Goal: Information Seeking & Learning: Learn about a topic

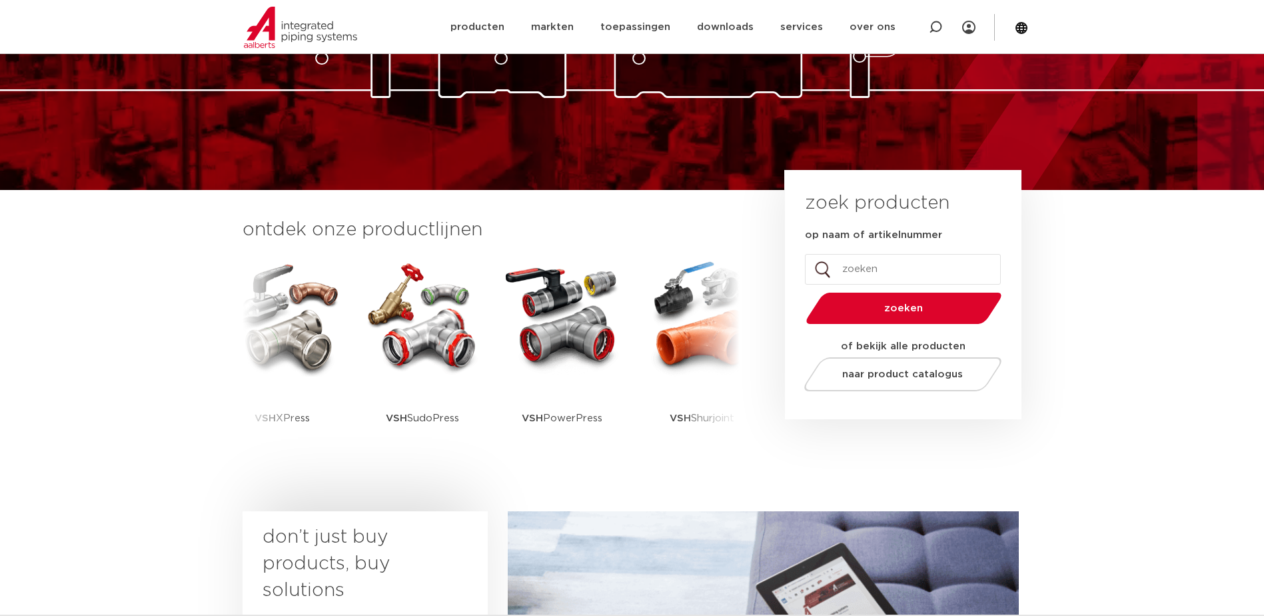
scroll to position [200, 0]
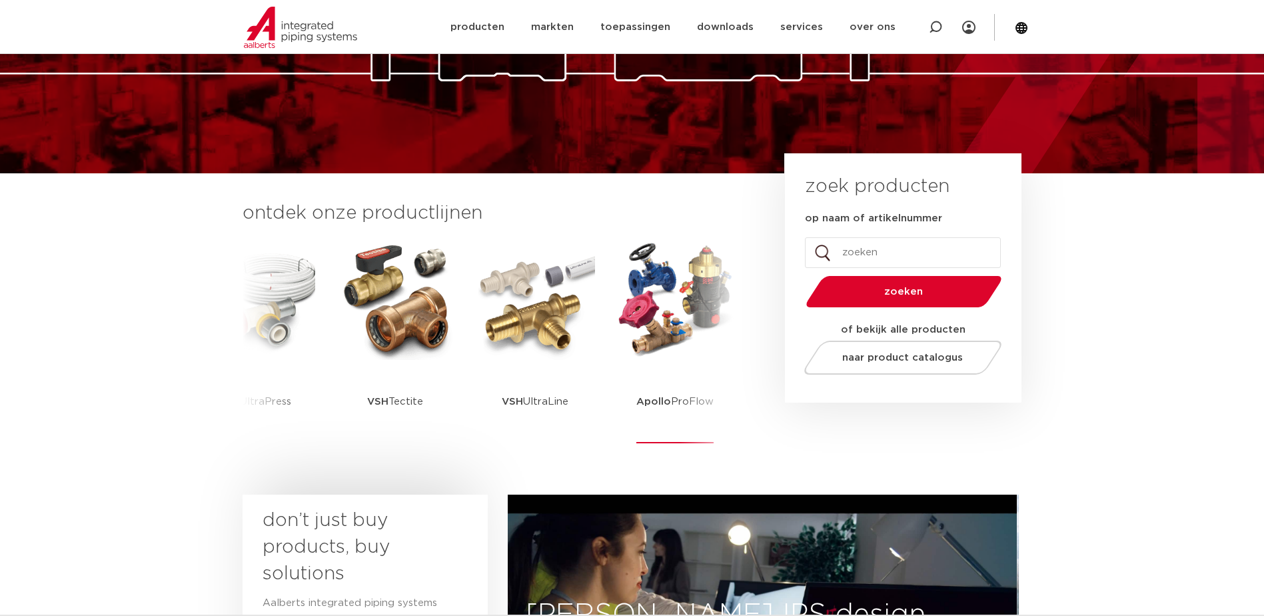
click at [712, 312] on img at bounding box center [675, 300] width 120 height 120
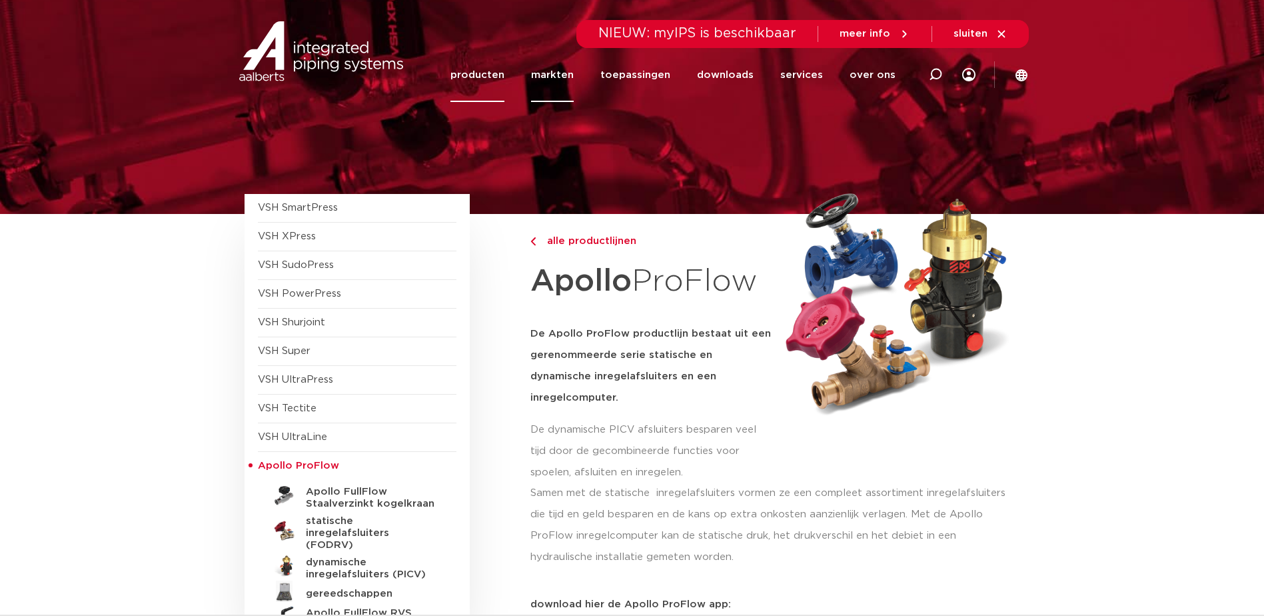
click at [574, 76] on link "markten" at bounding box center [552, 75] width 43 height 54
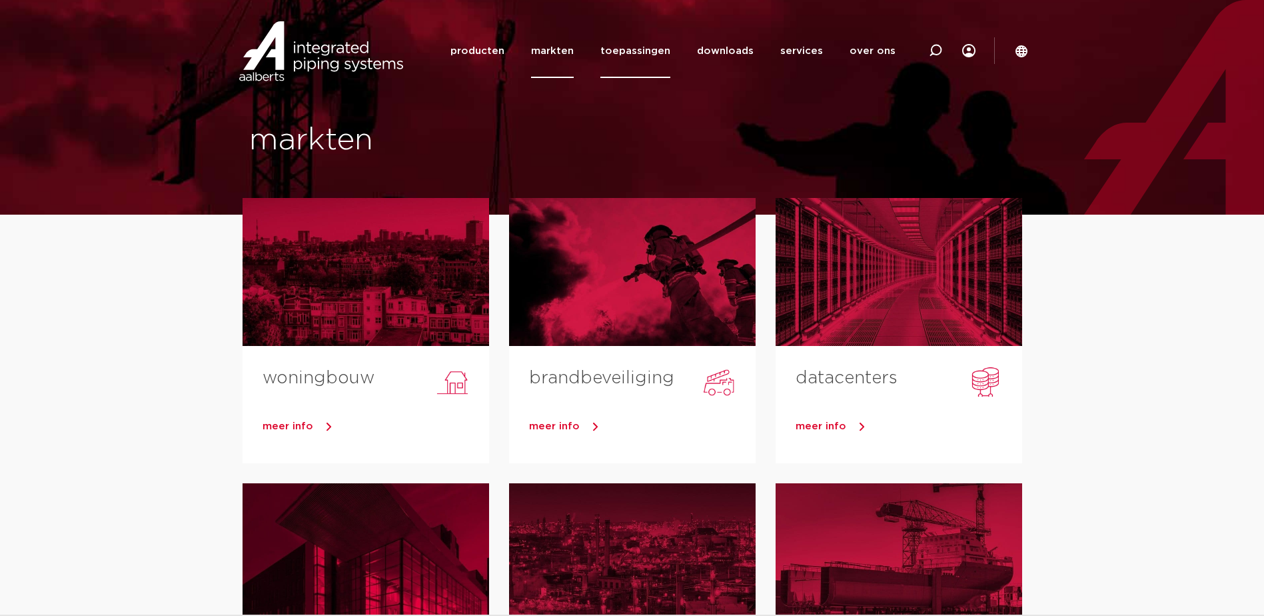
click at [636, 50] on link "toepassingen" at bounding box center [635, 51] width 70 height 54
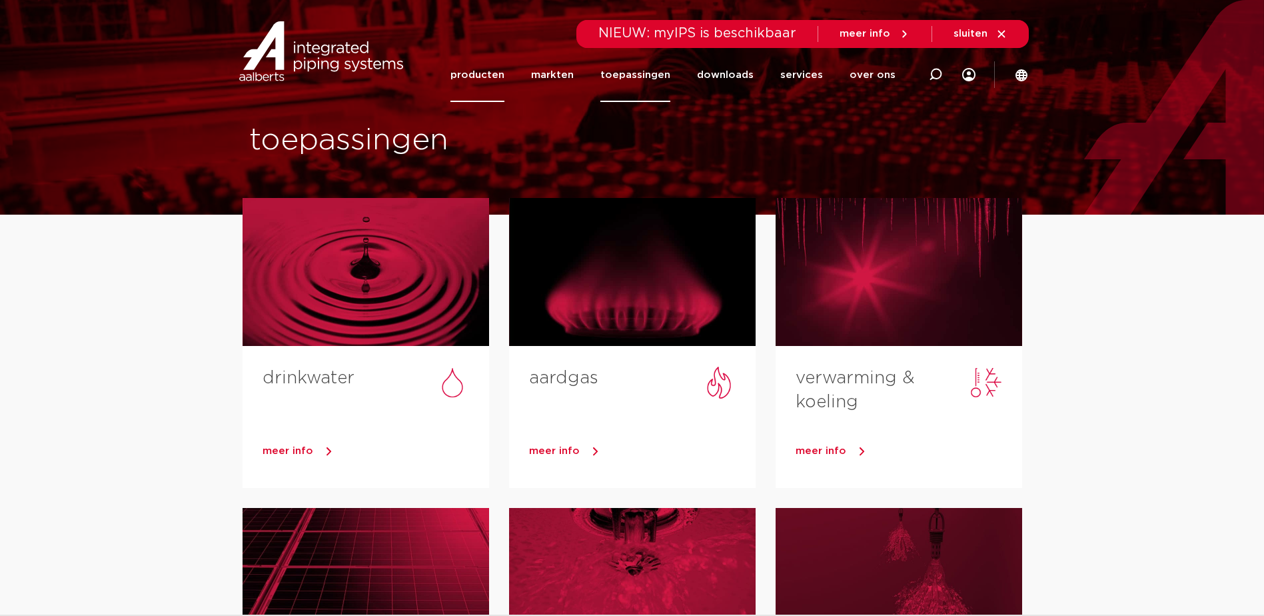
click at [492, 77] on link "producten" at bounding box center [477, 75] width 54 height 54
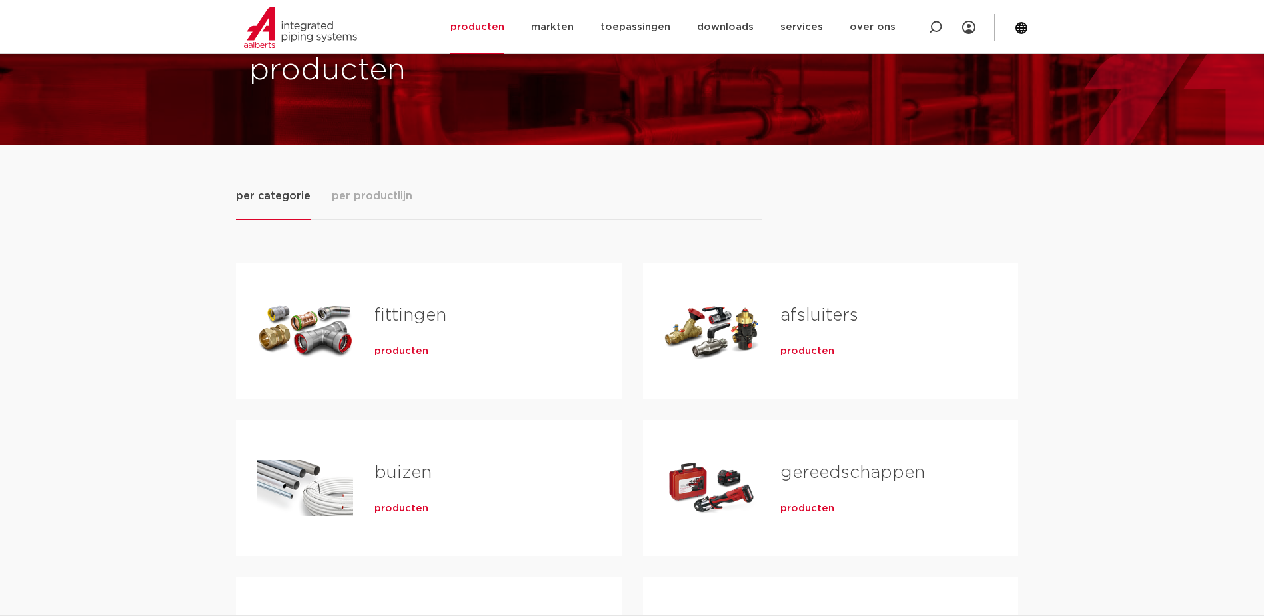
scroll to position [67, 0]
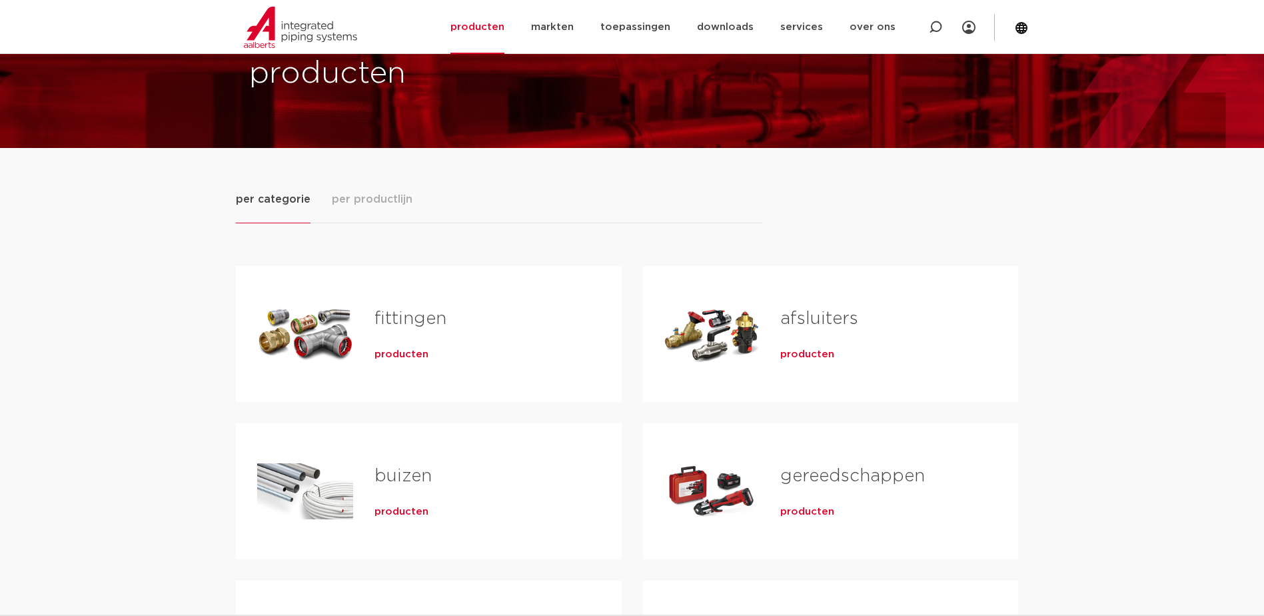
click at [767, 319] on div "afsluiters producten" at bounding box center [877, 333] width 237 height 93
click at [819, 318] on link "afsluiters" at bounding box center [819, 318] width 78 height 17
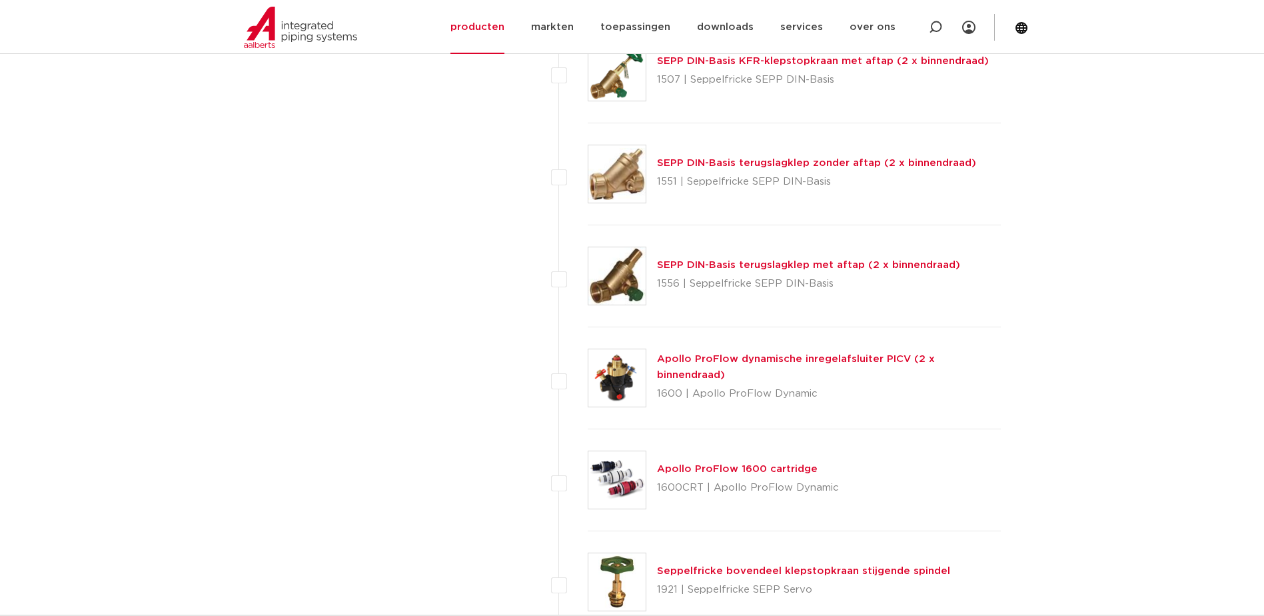
scroll to position [1999, 0]
click at [779, 369] on link "Apollo ProFlow dynamische inregelafsluiter PICV (2 x binnendraad)" at bounding box center [796, 368] width 278 height 26
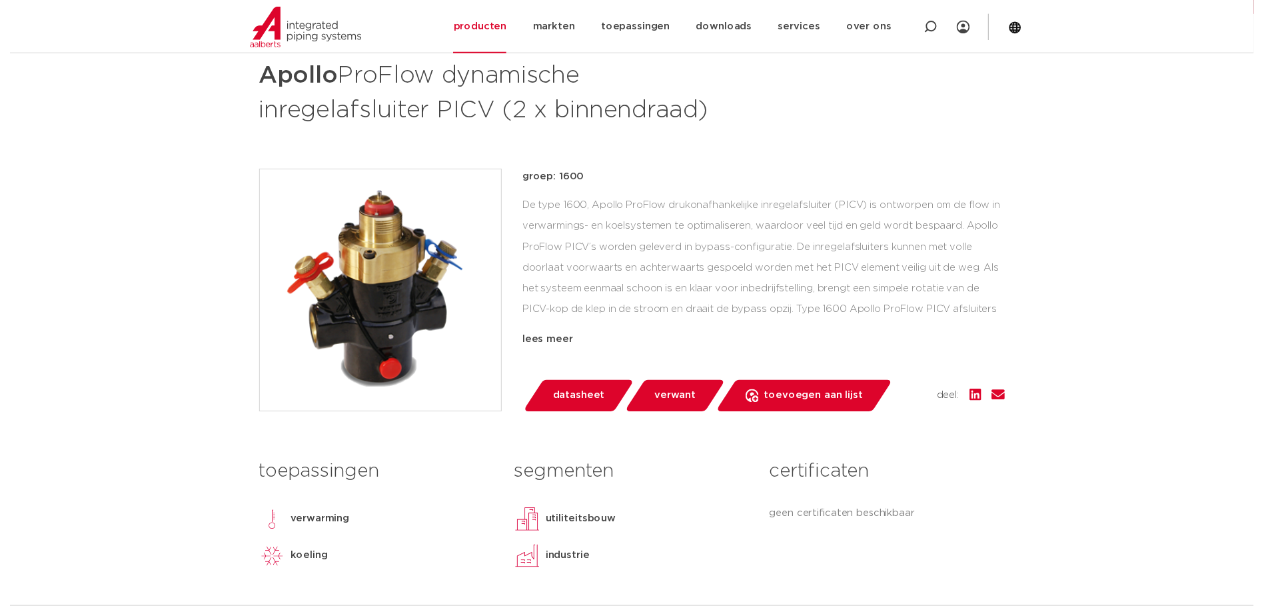
scroll to position [200, 0]
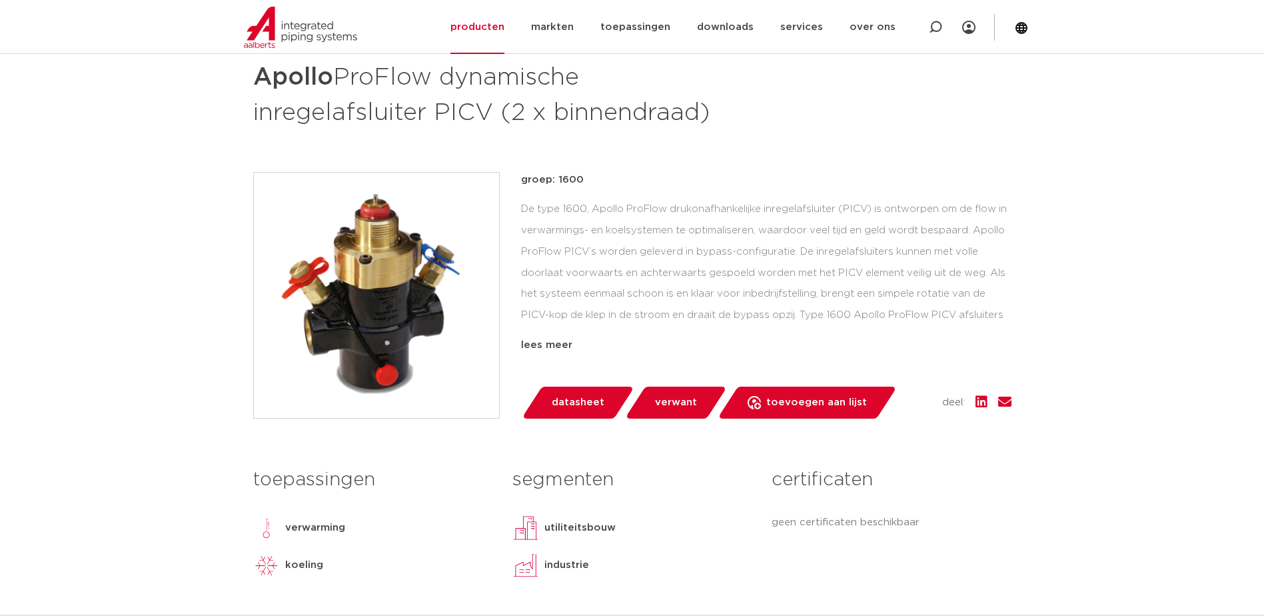
click at [553, 396] on span "datasheet" at bounding box center [578, 402] width 53 height 21
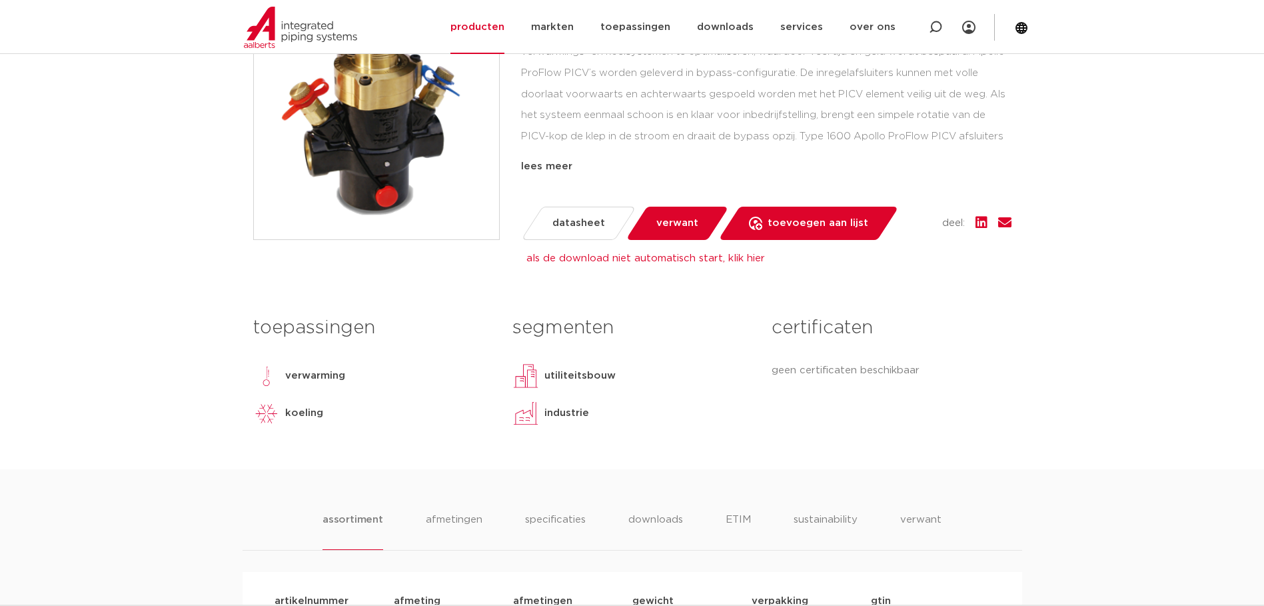
scroll to position [0, 0]
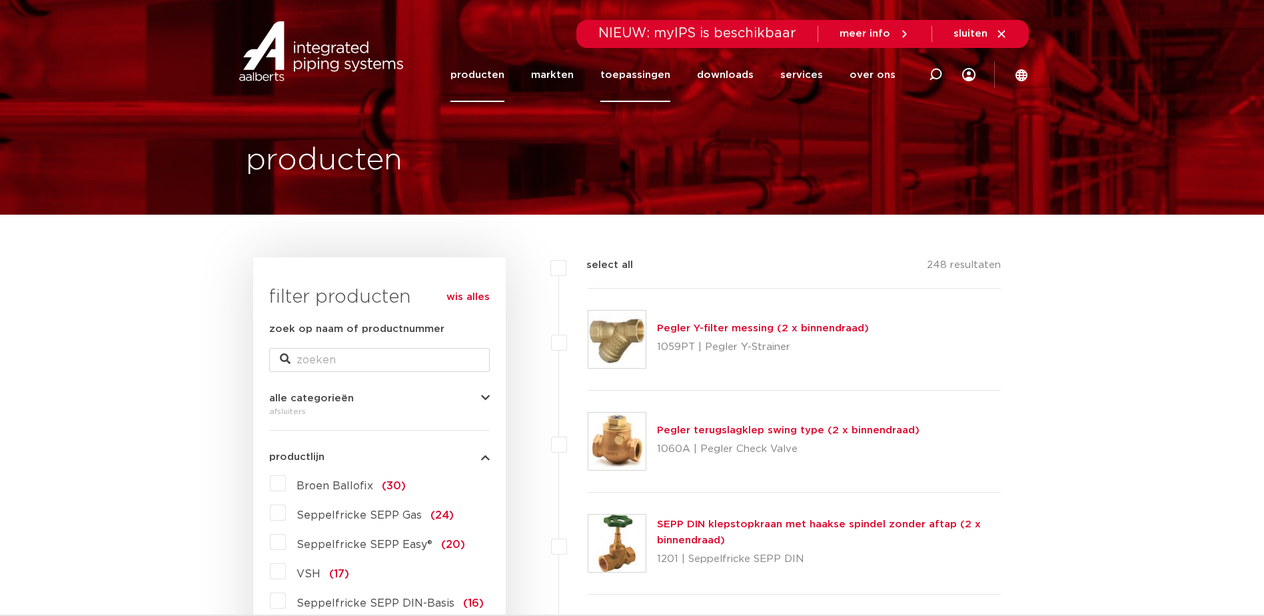
click at [664, 89] on link "toepassingen" at bounding box center [635, 75] width 70 height 54
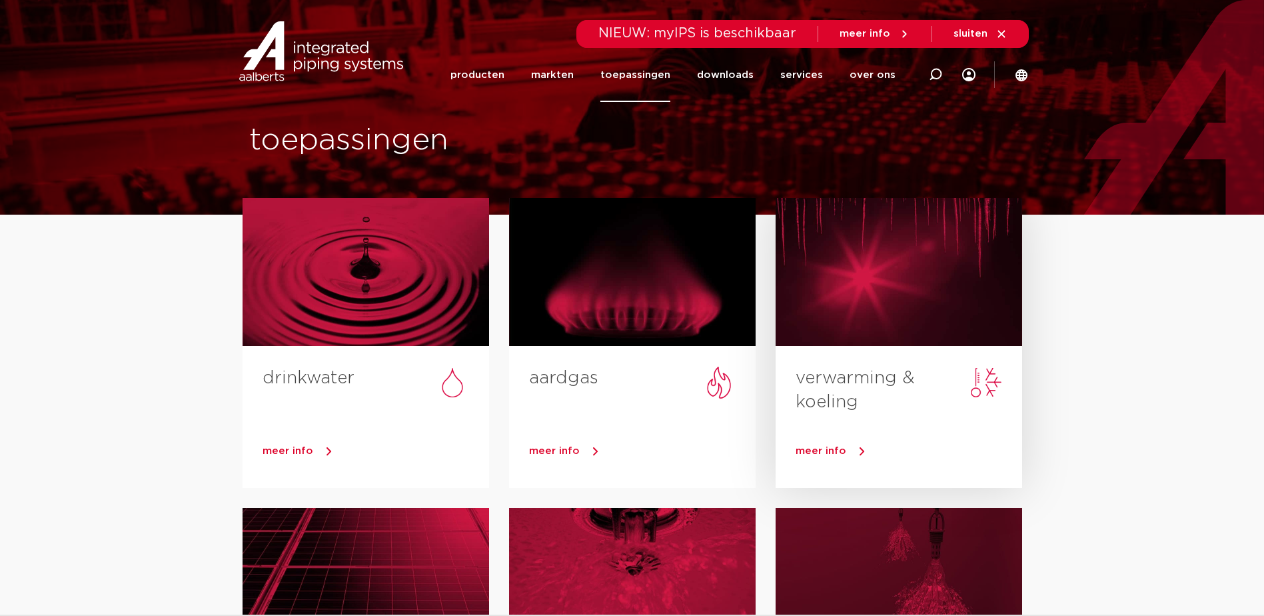
click at [843, 448] on span "meer info" at bounding box center [820, 451] width 51 height 10
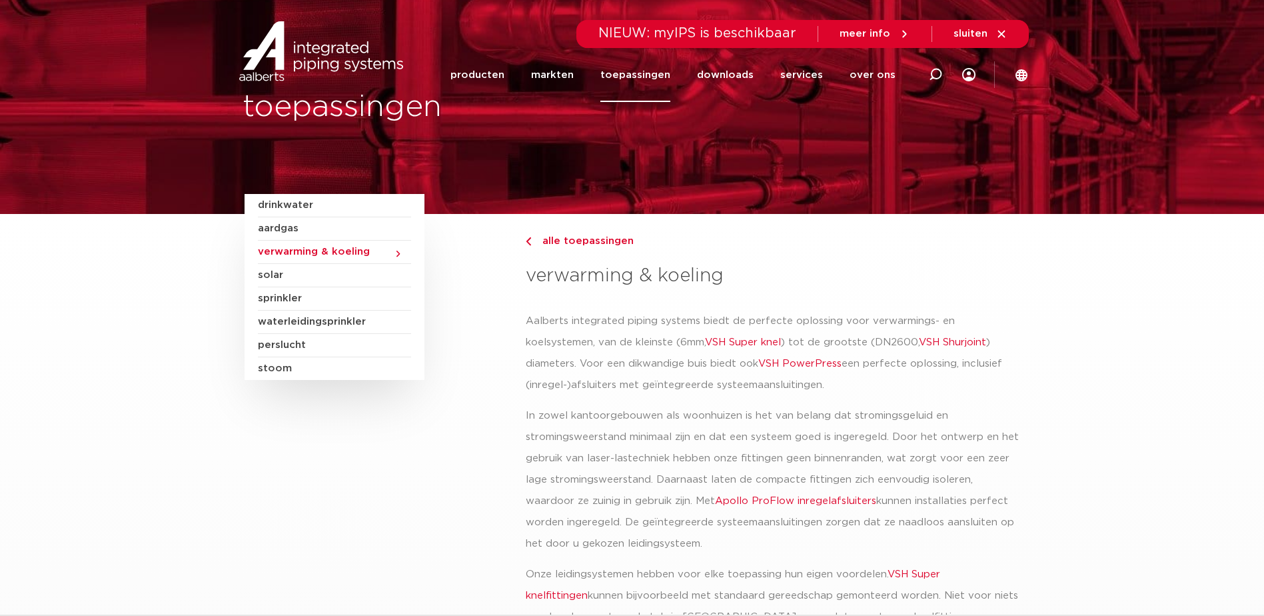
click at [1001, 27] on div "sluiten" at bounding box center [980, 33] width 54 height 21
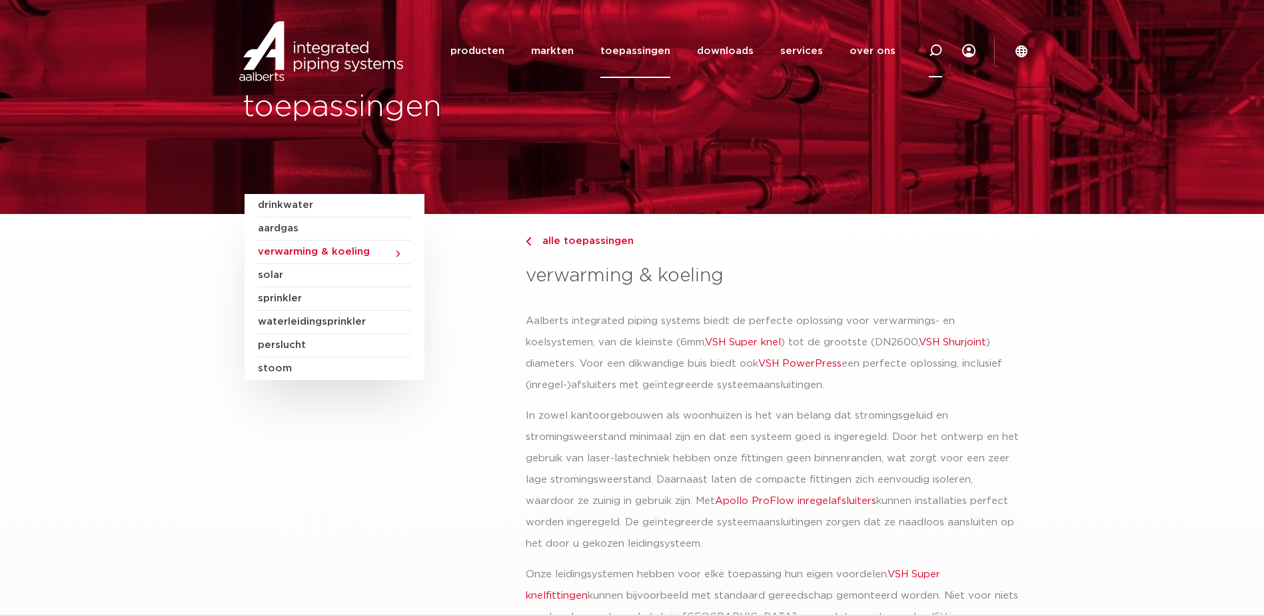
click at [937, 49] on icon at bounding box center [935, 50] width 13 height 13
type input "inregelventiel"
click button "Zoeken" at bounding box center [0, 0] width 0 height 0
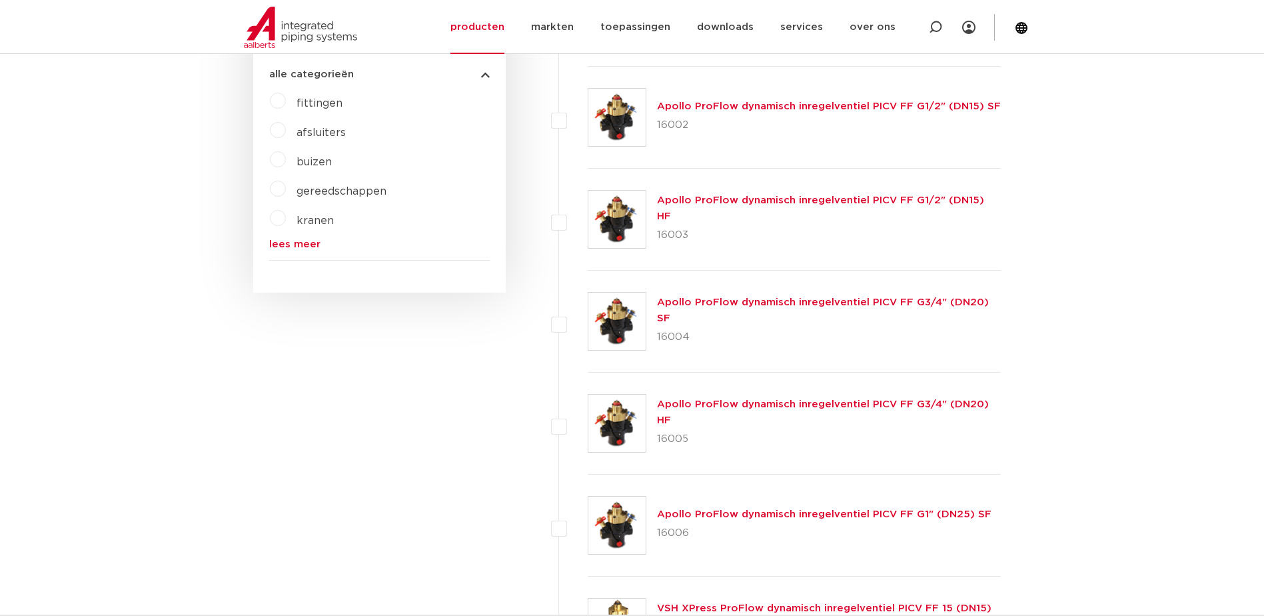
scroll to position [466, 0]
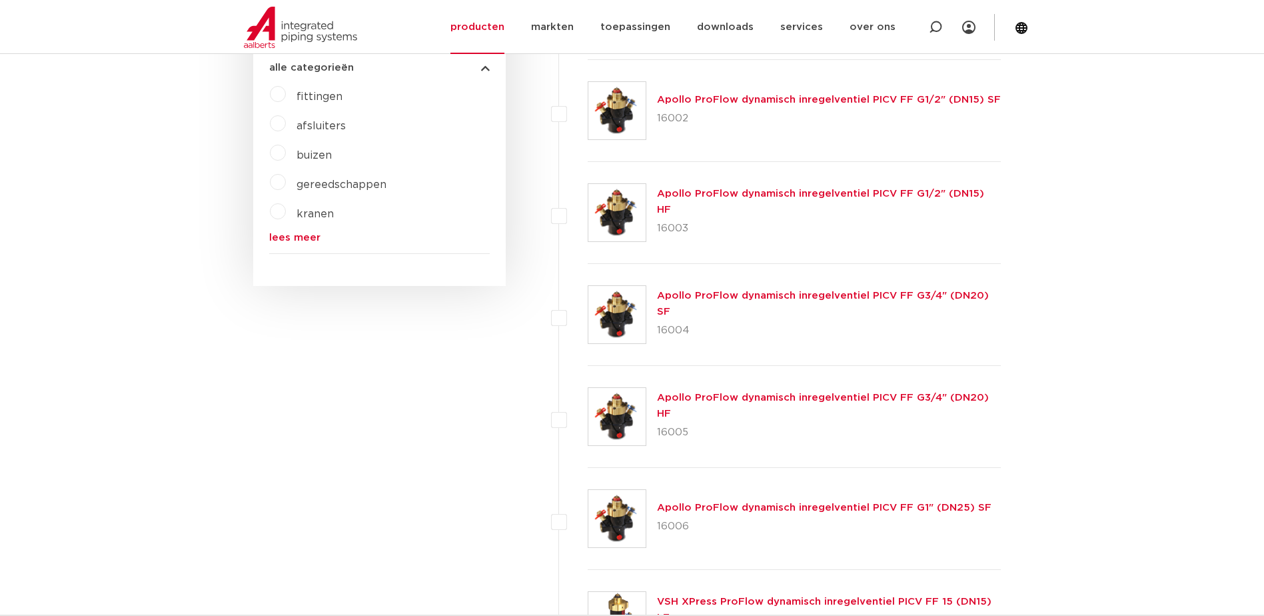
click at [714, 405] on link "Apollo ProFlow dynamisch inregelventiel PICV FF G3/4" (DN20) HF" at bounding box center [823, 405] width 332 height 26
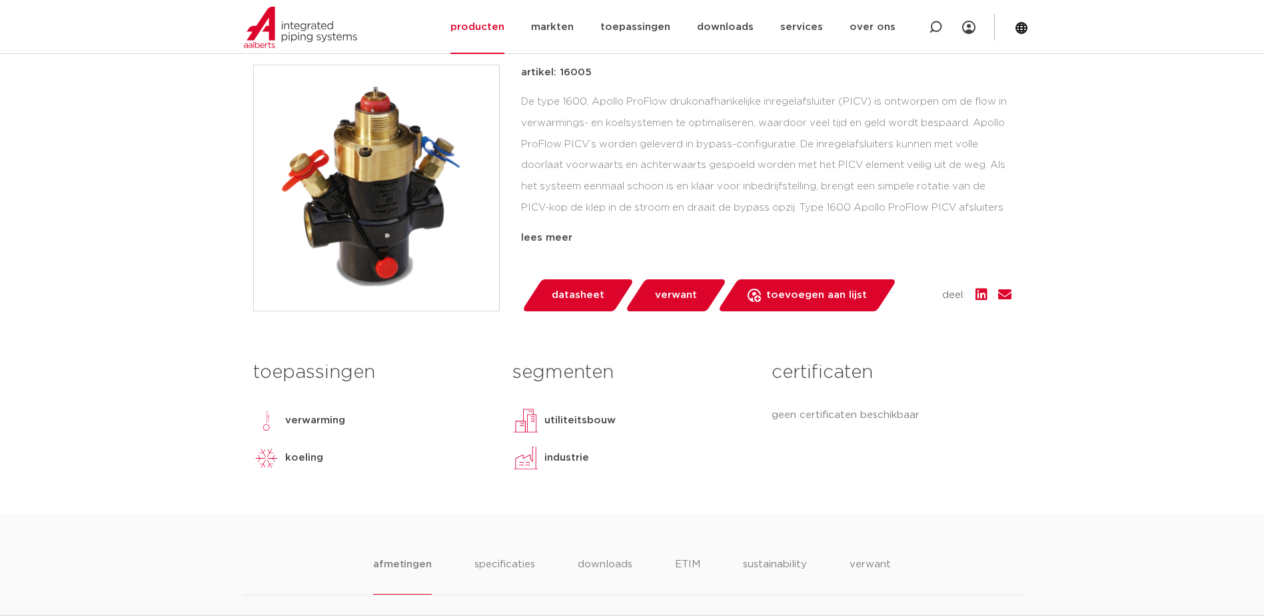
scroll to position [333, 0]
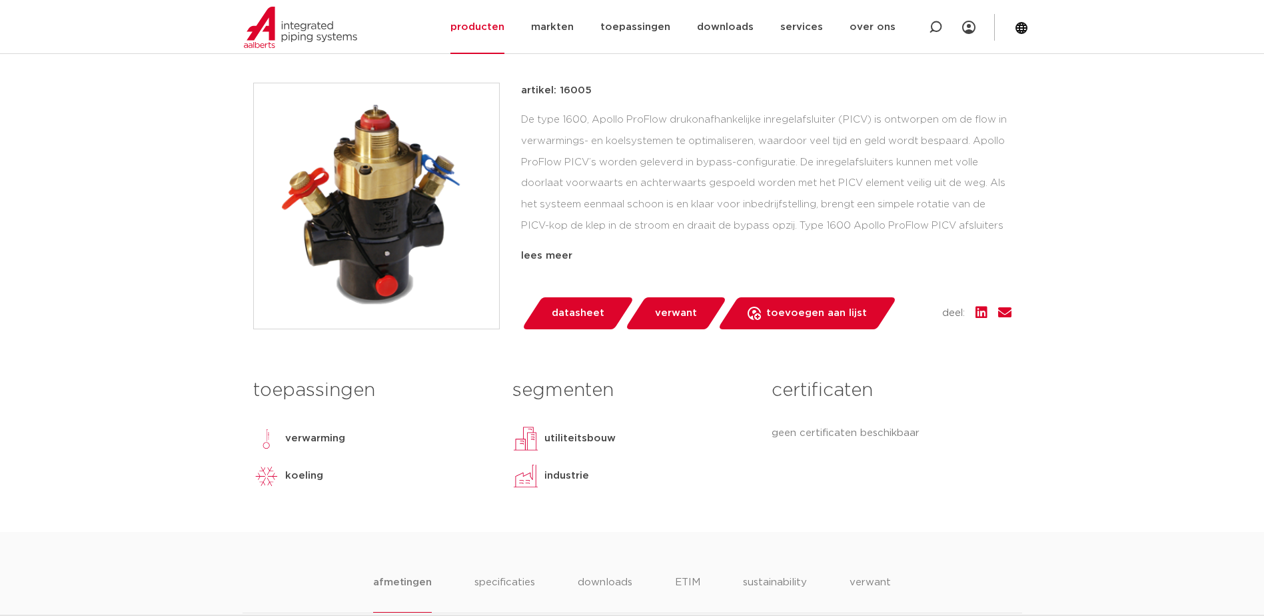
click at [660, 328] on link "verwant" at bounding box center [675, 313] width 103 height 32
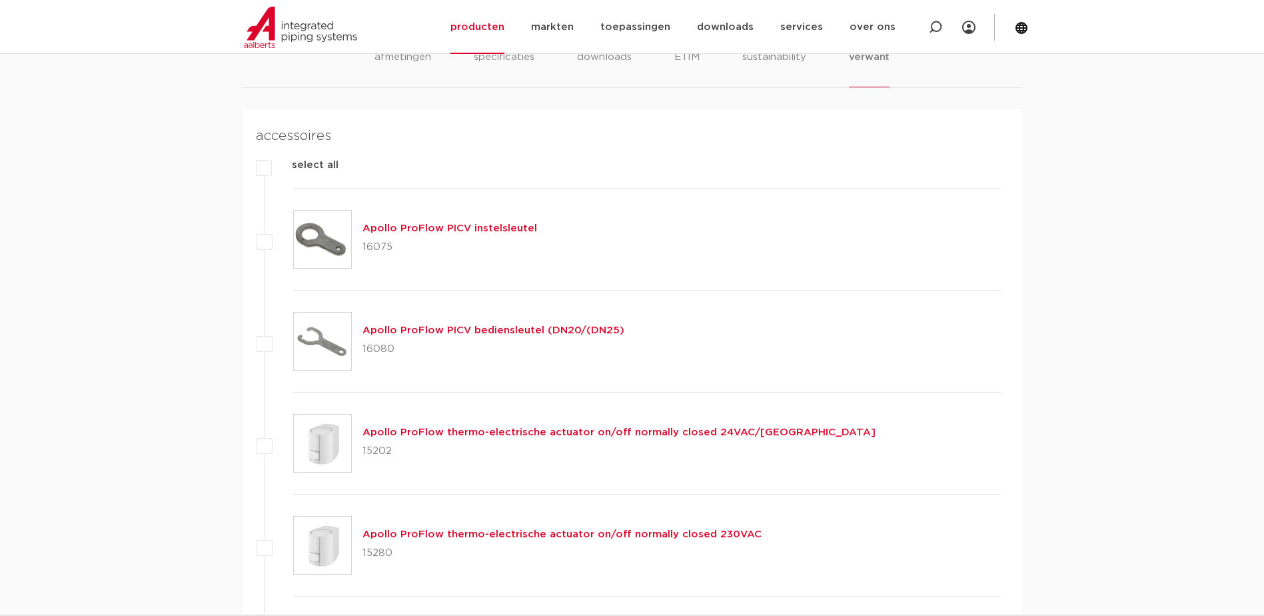
scroll to position [865, 0]
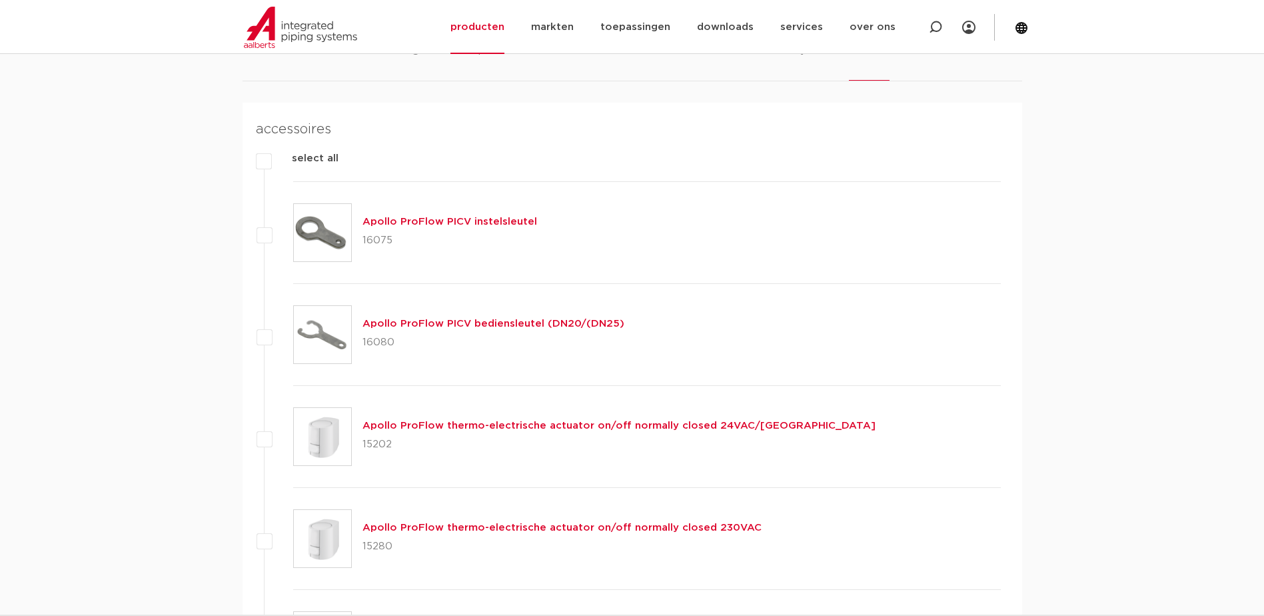
click at [512, 526] on link "Apollo ProFlow thermo-electrische actuator on/off normally closed 230VAC" at bounding box center [561, 527] width 399 height 10
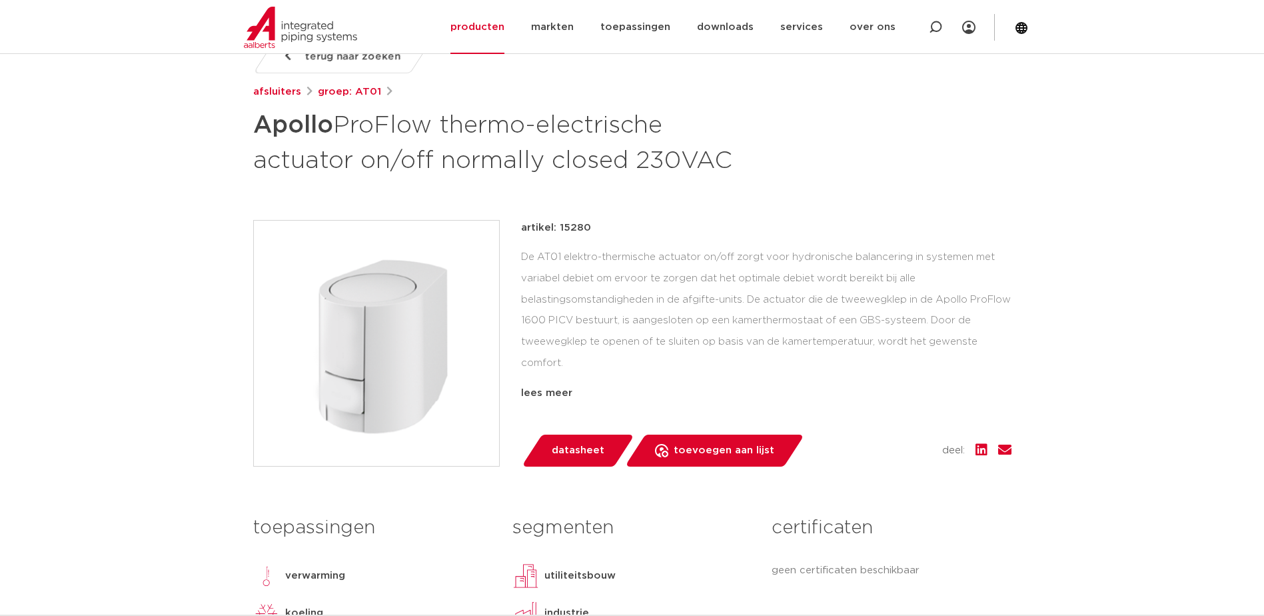
scroll to position [200, 0]
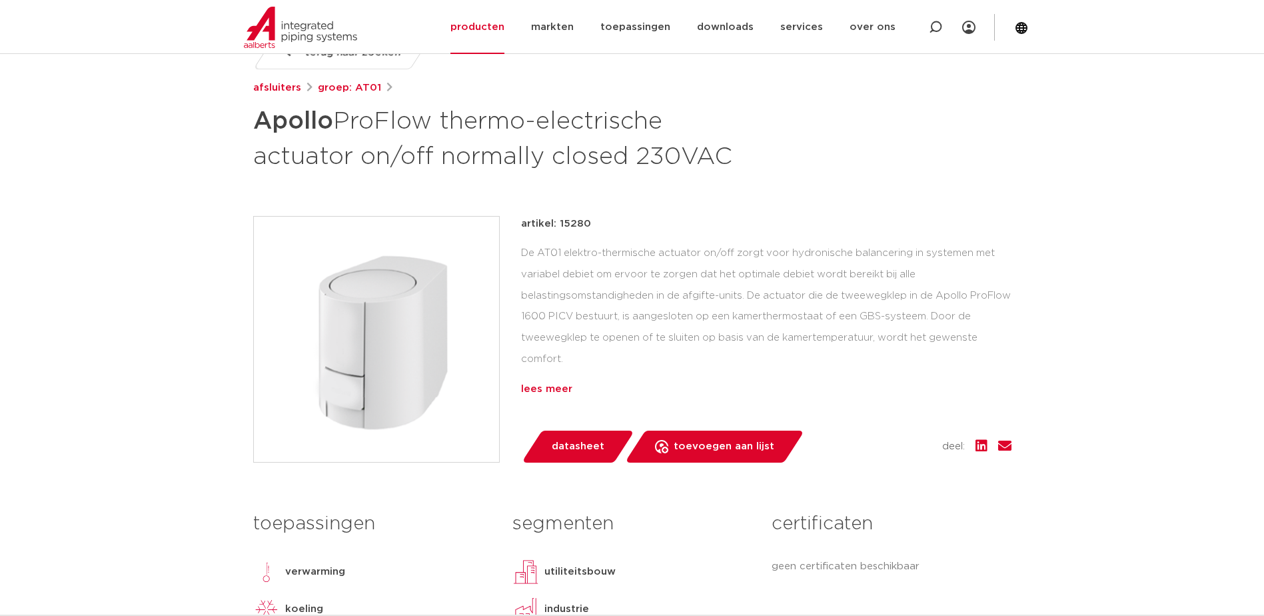
click at [543, 386] on div "lees meer" at bounding box center [766, 389] width 490 height 16
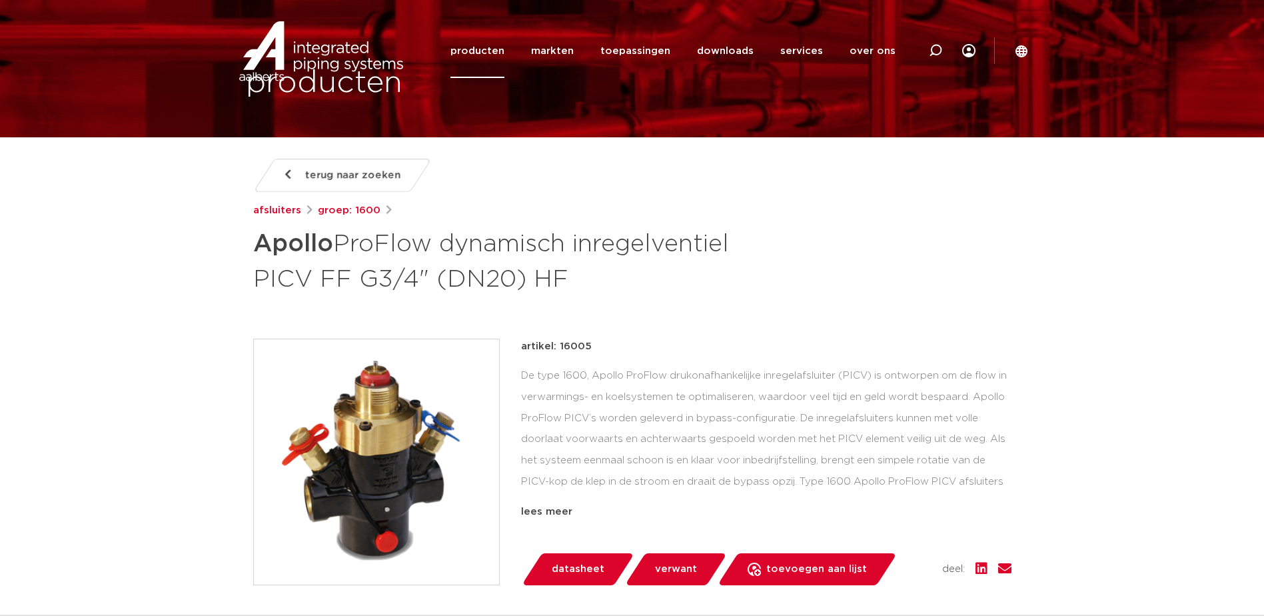
scroll to position [200, 0]
